Goal: Task Accomplishment & Management: Manage account settings

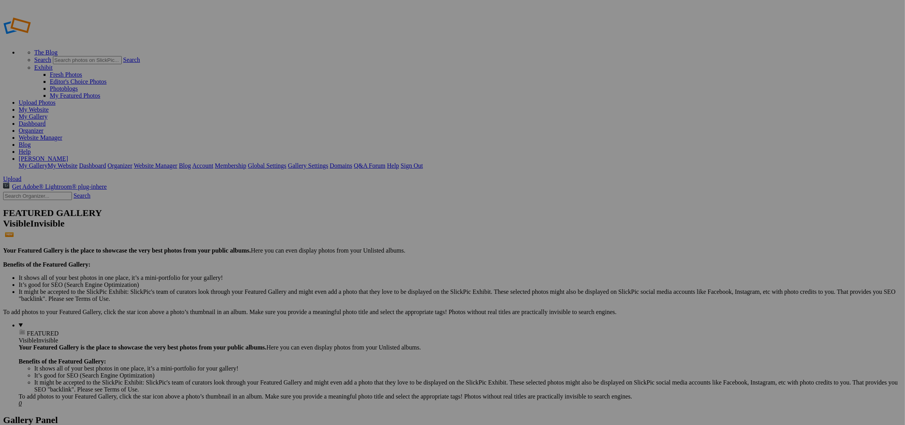
click at [383, 223] on input "text" at bounding box center [392, 227] width 85 height 8
type input "173 Sherif"
click at [383, 251] on link "Create" at bounding box center [375, 254] width 16 height 7
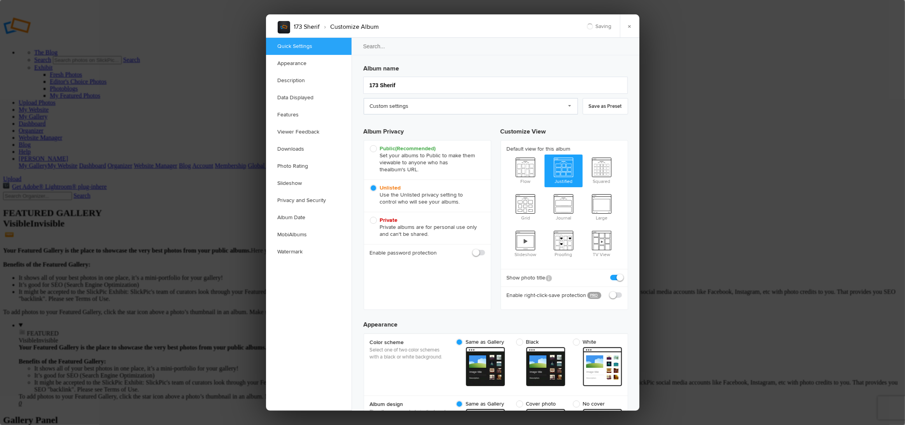
click at [420, 99] on link "Custom settings" at bounding box center [471, 106] width 214 height 16
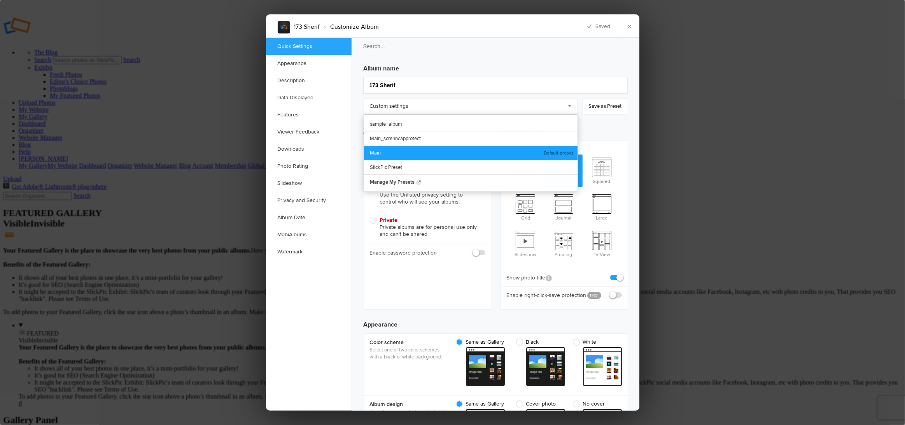
drag, startPoint x: 385, startPoint y: 153, endPoint x: 464, endPoint y: 120, distance: 85.8
click at [385, 153] on link "Main" at bounding box center [471, 152] width 214 height 14
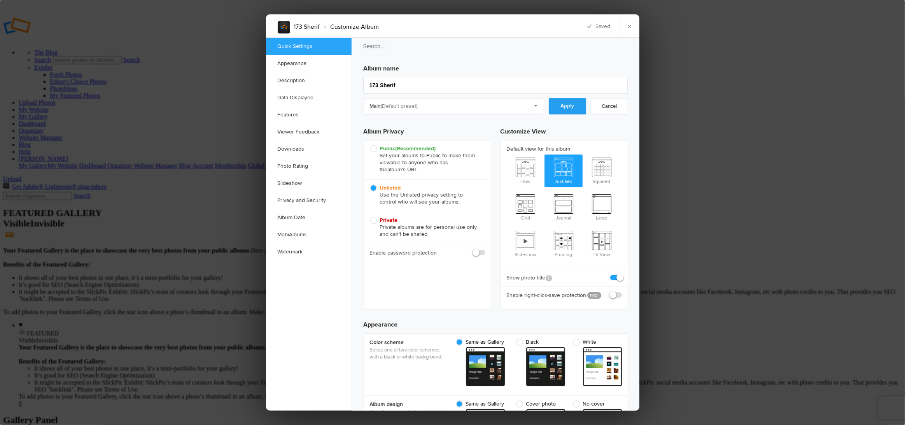
click at [570, 101] on link "Apply" at bounding box center [567, 106] width 37 height 16
checkbox input "true"
click at [629, 31] on link "×" at bounding box center [629, 25] width 19 height 23
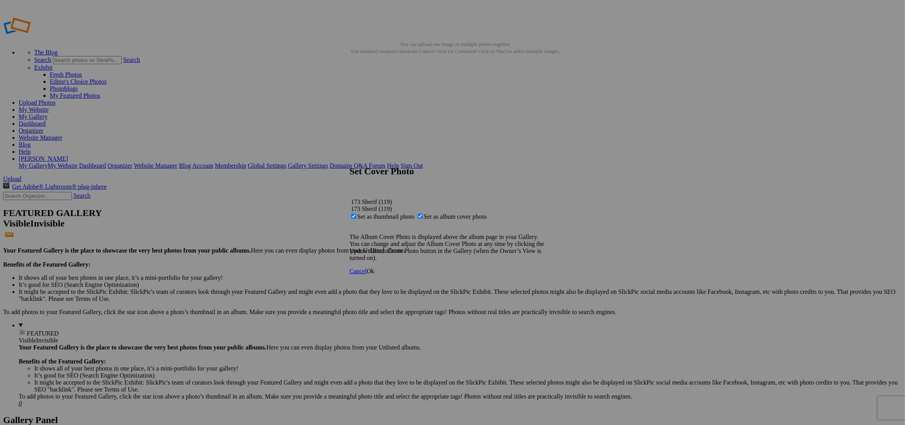
drag, startPoint x: 549, startPoint y: 277, endPoint x: 645, endPoint y: 154, distance: 155.9
click at [375, 274] on span "Ok" at bounding box center [371, 271] width 8 height 7
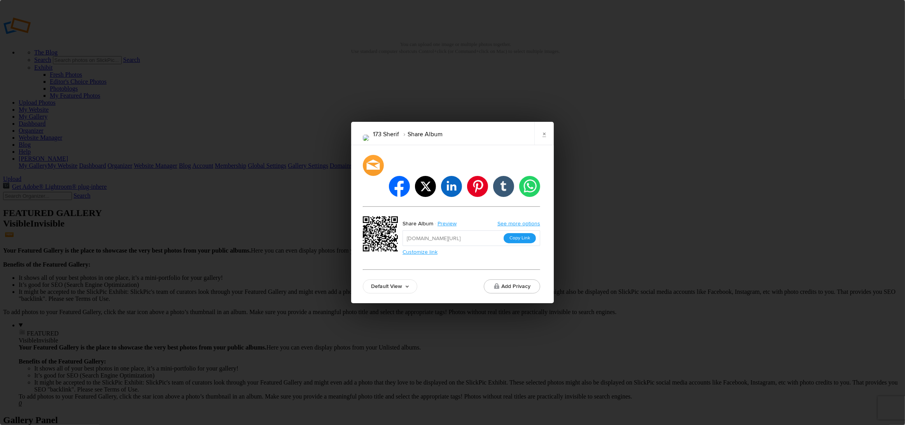
click at [518, 233] on button "Copy Link" at bounding box center [520, 238] width 32 height 10
click at [542, 143] on link "×" at bounding box center [543, 133] width 19 height 23
